Goal: Task Accomplishment & Management: Use online tool/utility

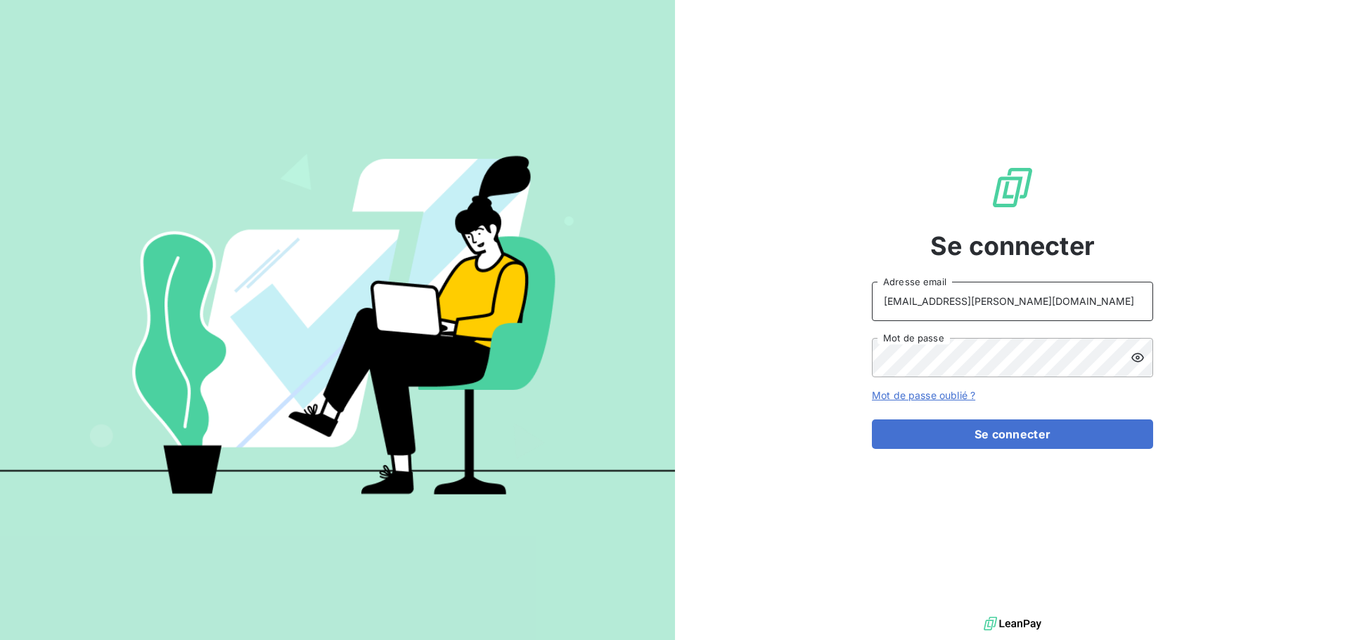
click at [965, 298] on input "[EMAIL_ADDRESS][PERSON_NAME][DOMAIN_NAME]" at bounding box center [1012, 301] width 281 height 39
type input "[EMAIL_ADDRESS][PERSON_NAME][DOMAIN_NAME]"
click at [1009, 438] on button "Se connecter" at bounding box center [1012, 435] width 281 height 30
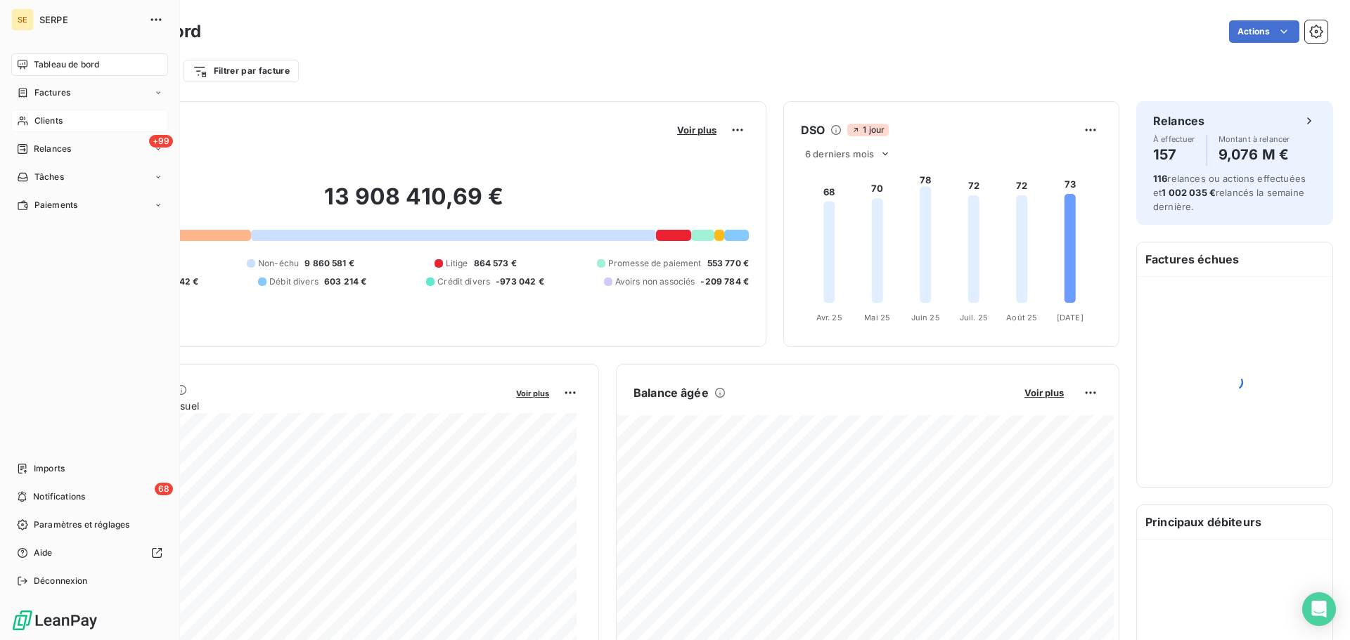
click at [51, 119] on span "Clients" at bounding box center [48, 121] width 28 height 13
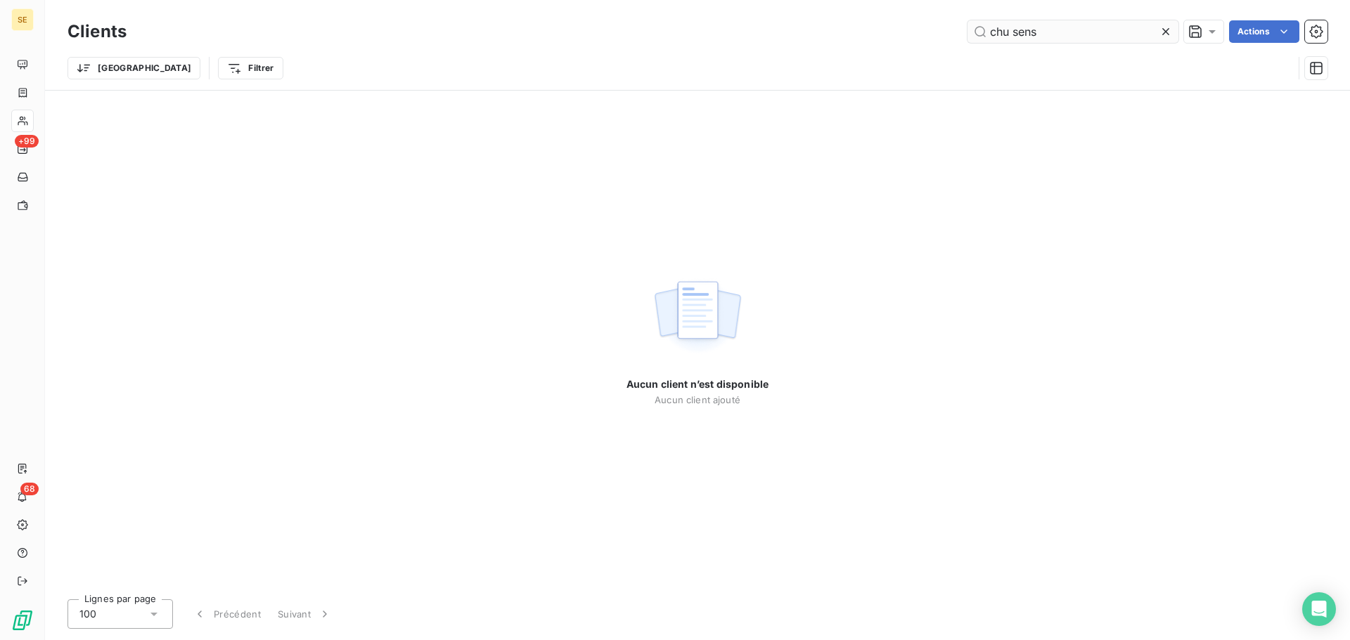
click at [1010, 35] on input "chu sens" at bounding box center [1072, 31] width 211 height 22
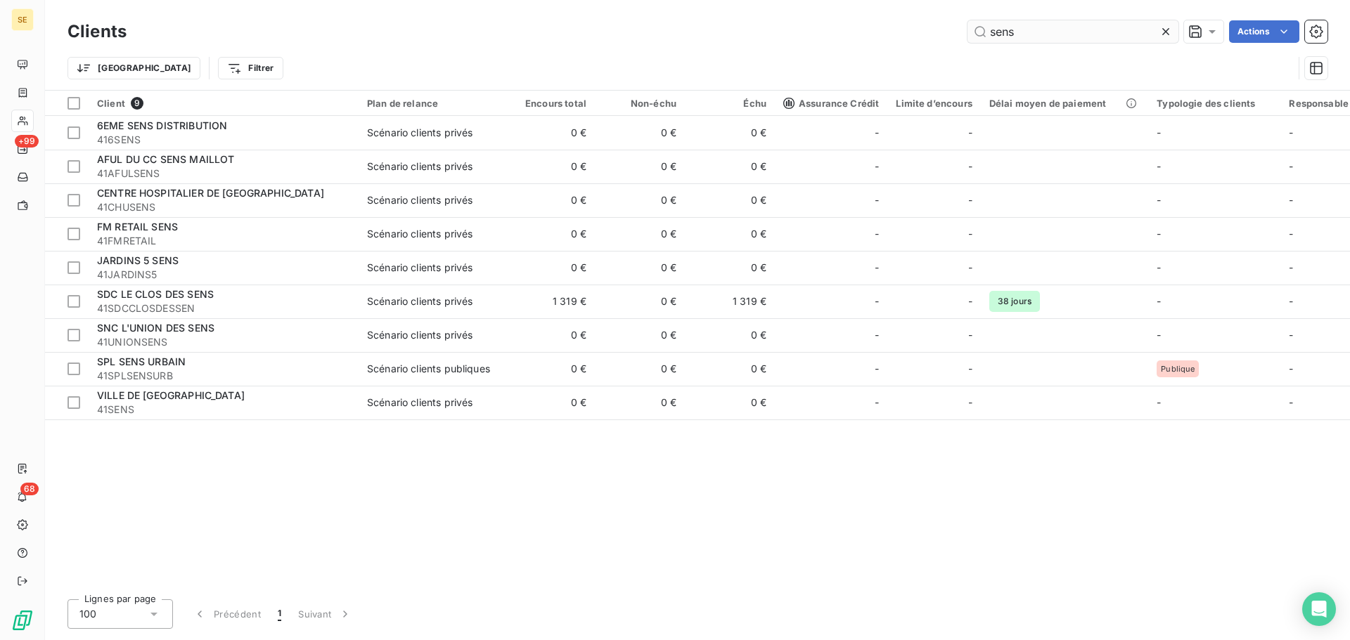
click at [992, 36] on input "sens" at bounding box center [1072, 31] width 211 height 22
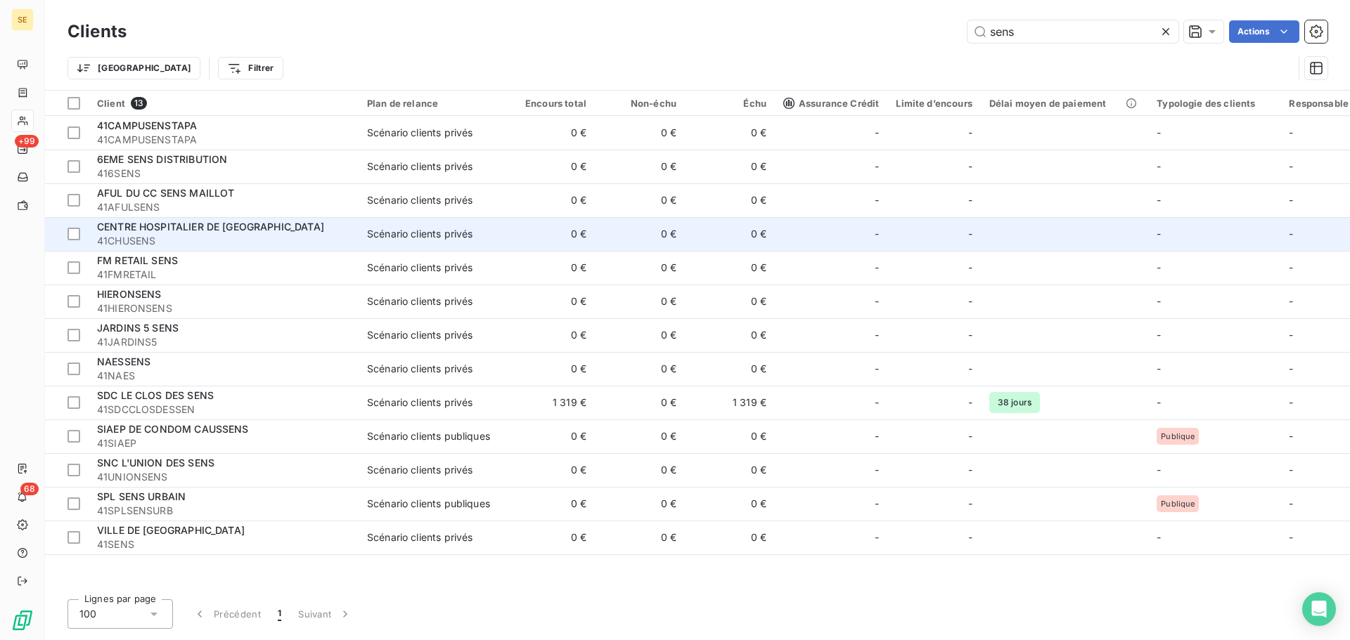
type input "sens"
click at [193, 236] on span "41CHUSENS" at bounding box center [223, 241] width 253 height 14
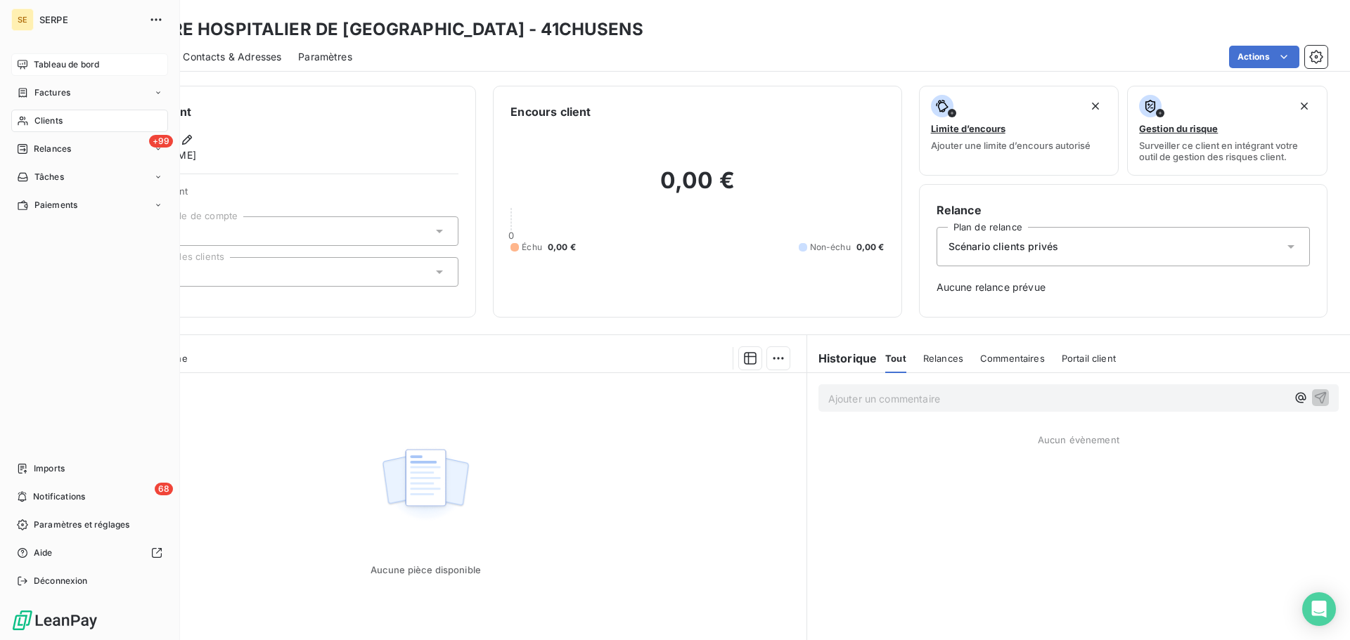
click at [16, 60] on div "Tableau de bord" at bounding box center [89, 64] width 157 height 22
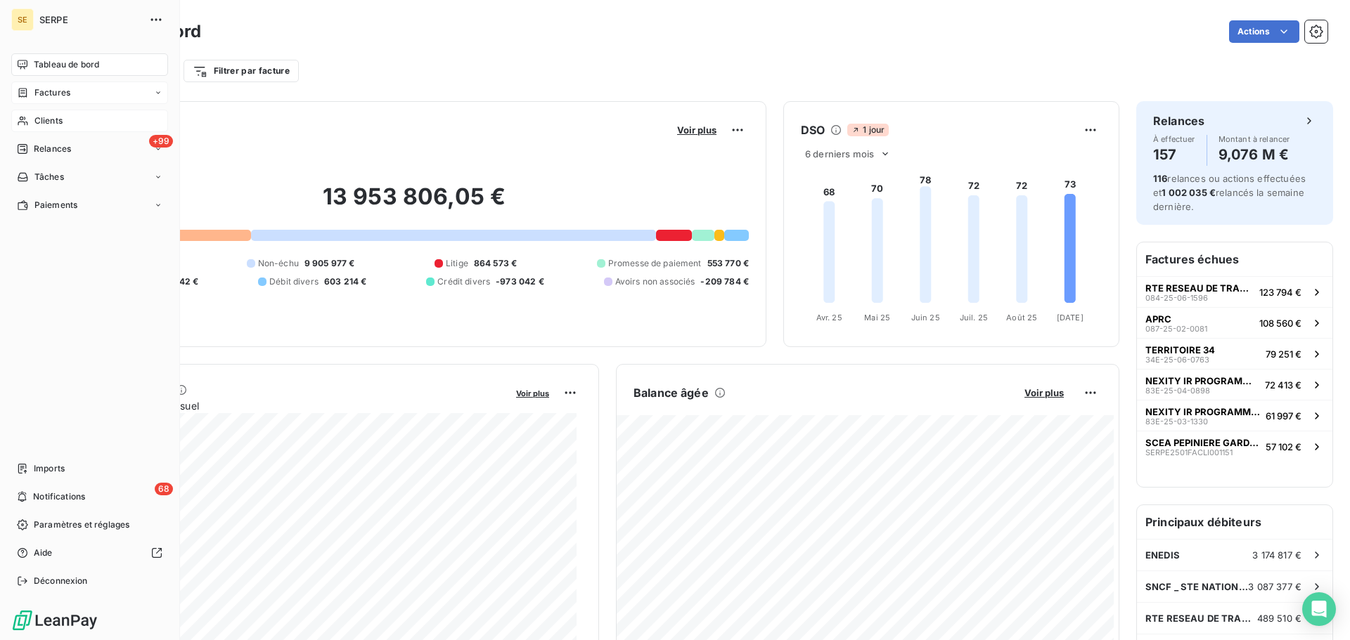
click at [38, 90] on span "Factures" at bounding box center [52, 92] width 36 height 13
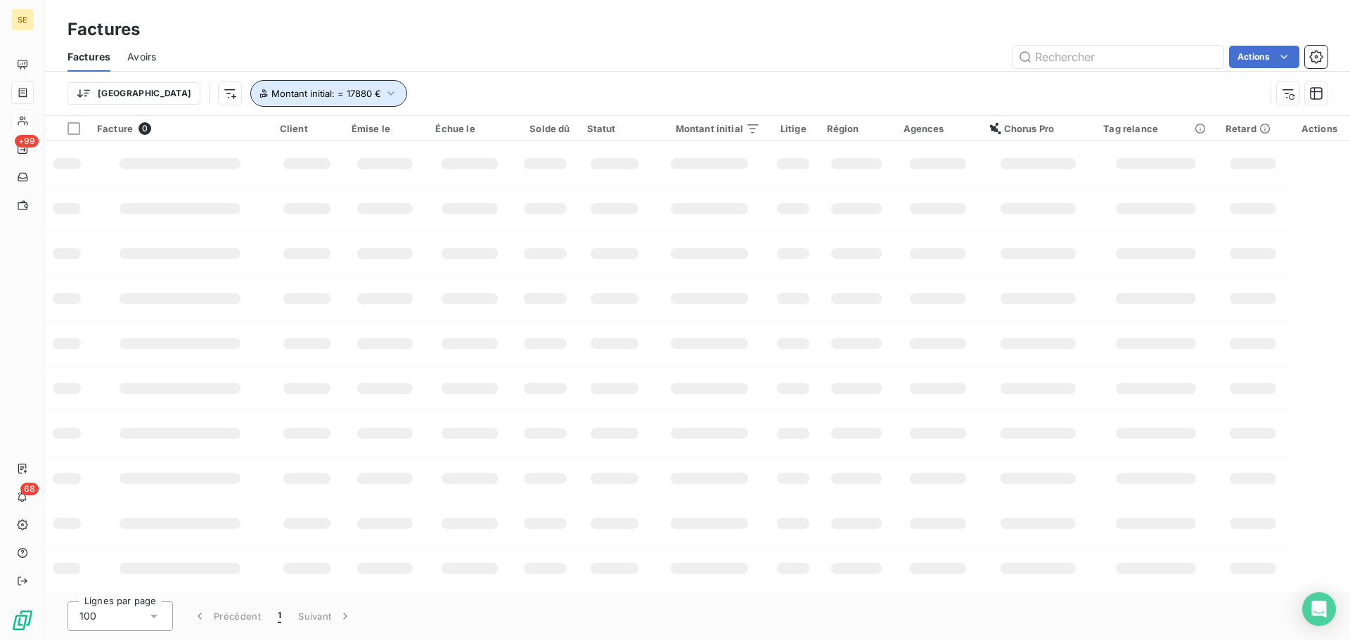
click at [384, 93] on icon "button" at bounding box center [391, 93] width 14 height 14
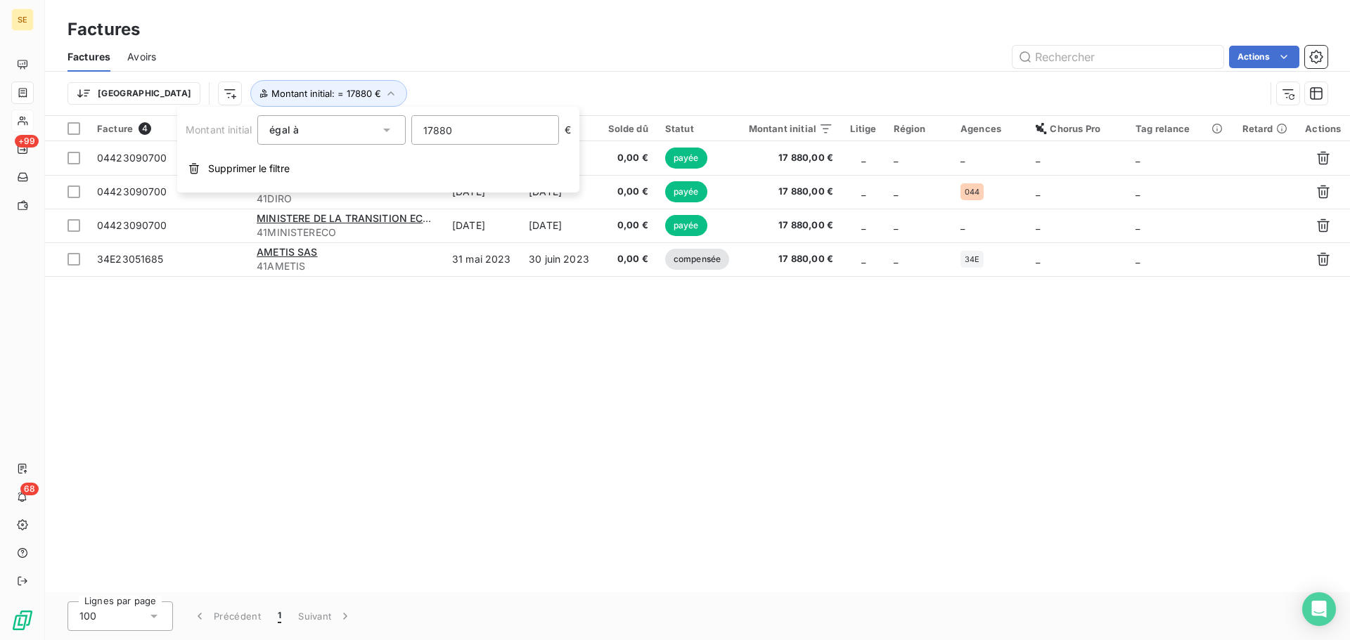
drag, startPoint x: 470, startPoint y: 131, endPoint x: 334, endPoint y: 129, distance: 135.7
click at [334, 129] on div "Montant initial égal à 17880 €" at bounding box center [378, 130] width 385 height 30
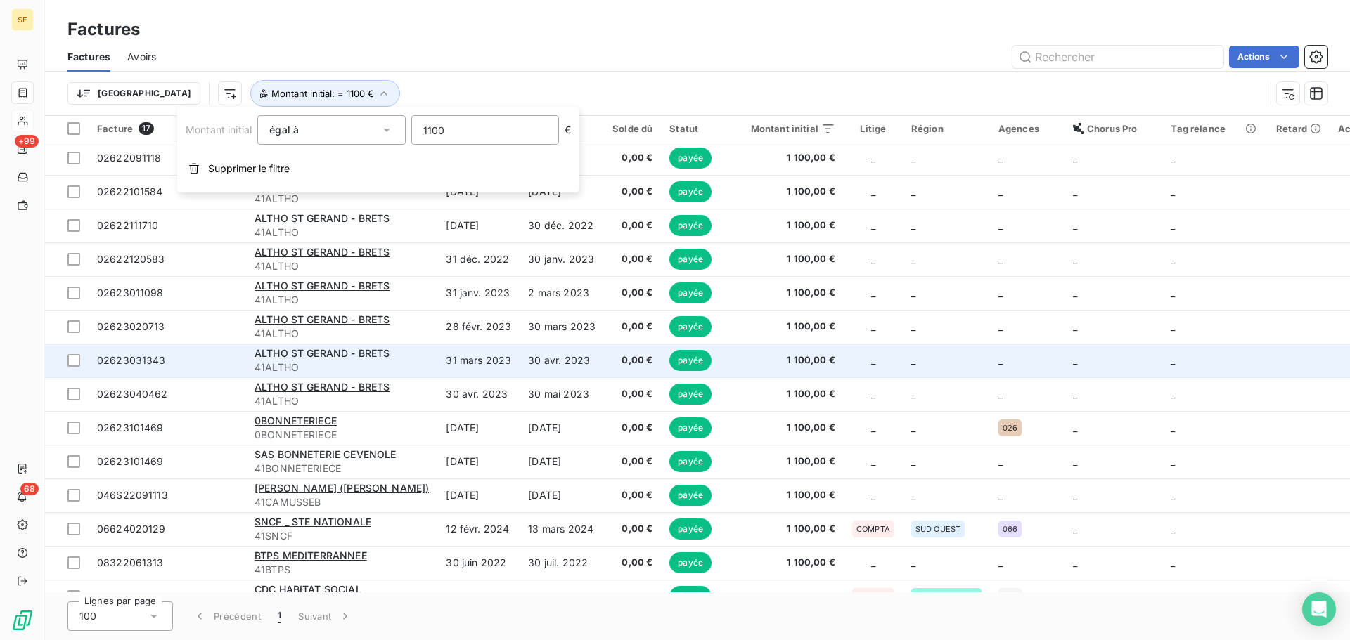
scroll to position [129, 0]
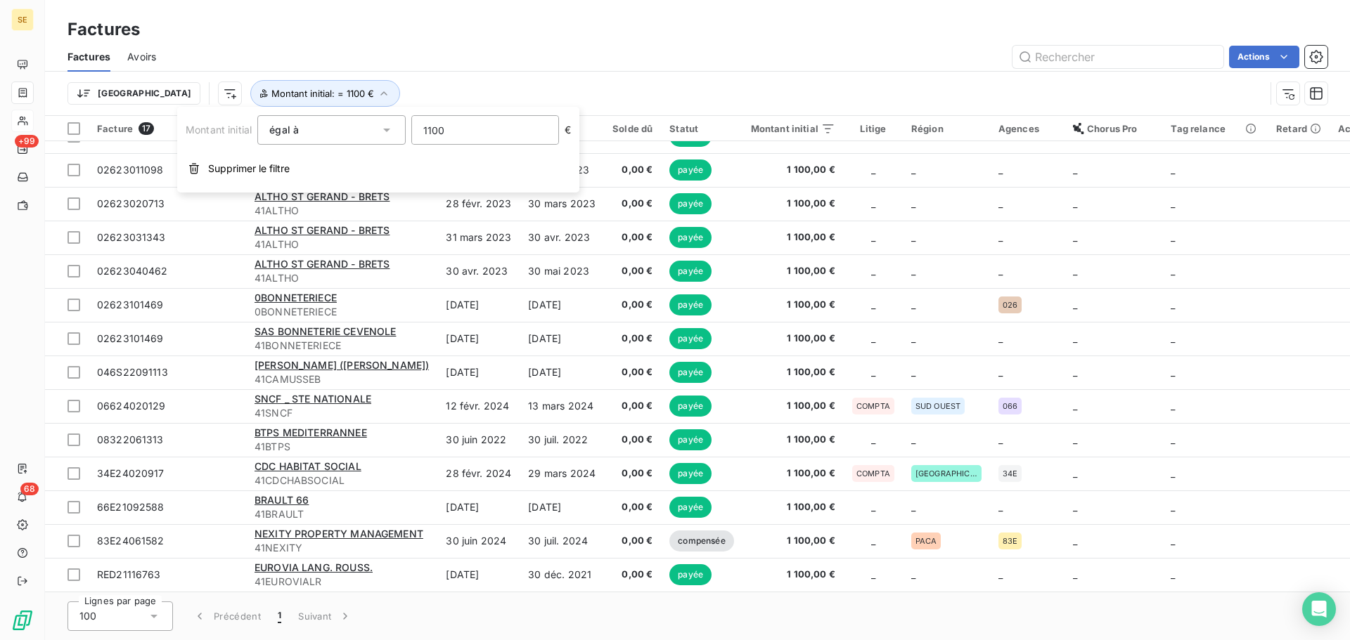
type input "1100"
